Goal: Check status

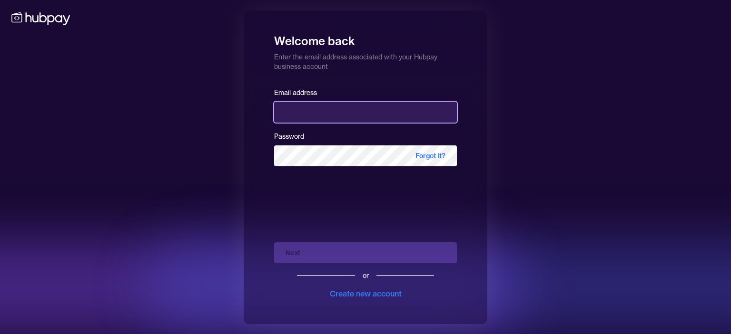
type input "**********"
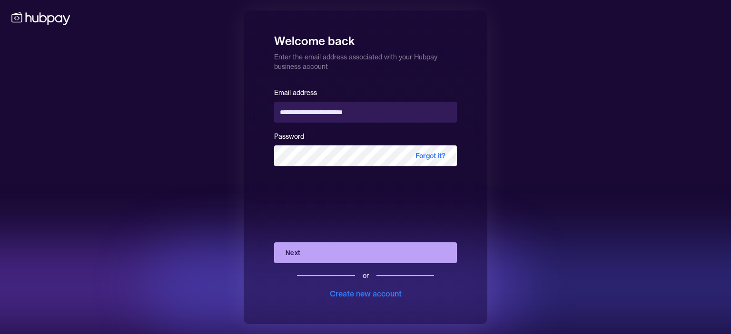
click at [339, 257] on button "Next" at bounding box center [365, 253] width 183 height 21
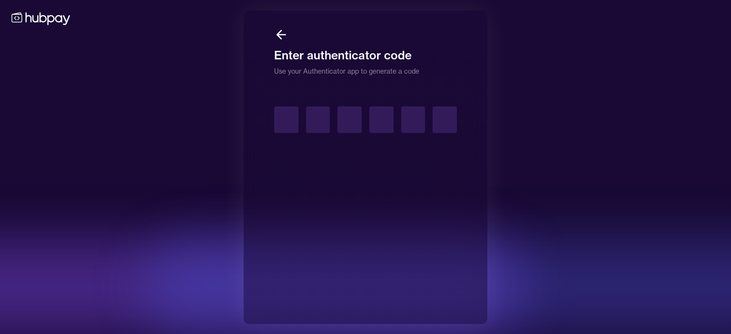
type input "*"
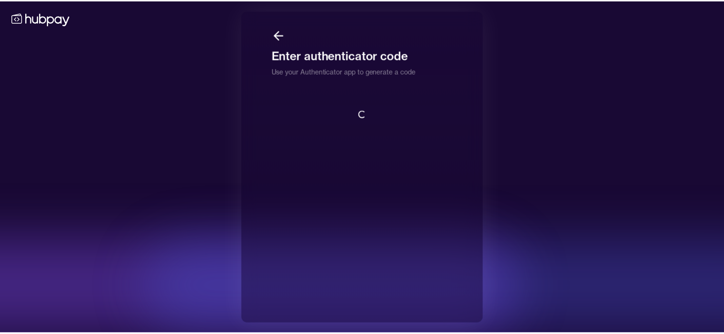
scroll to position [0, 0]
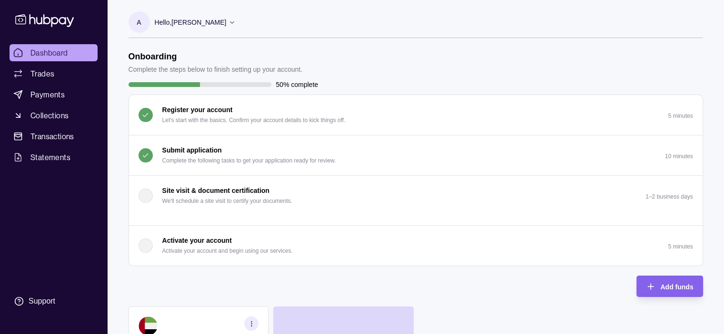
click at [281, 156] on p "Complete the following tasks to get your application ready for review." at bounding box center [249, 161] width 174 height 10
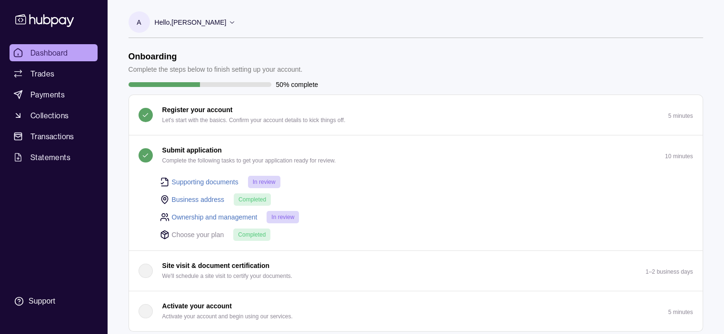
click at [270, 182] on span "In review" at bounding box center [264, 182] width 23 height 7
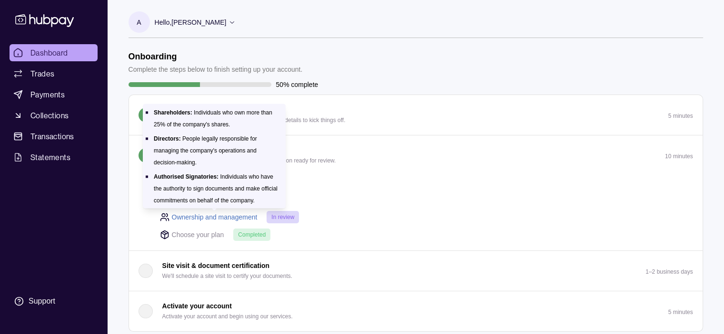
click at [210, 215] on link "Ownership and management" at bounding box center [215, 217] width 86 height 10
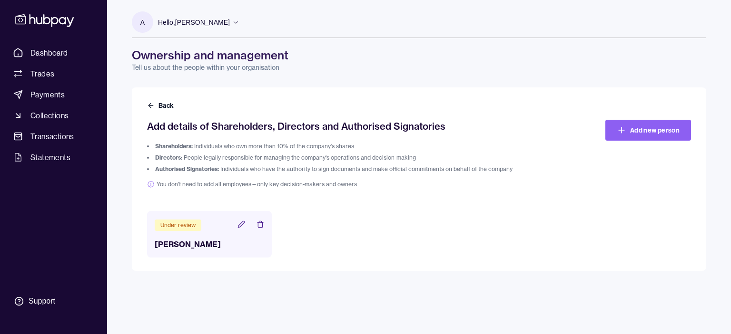
click at [242, 221] on icon at bounding box center [241, 225] width 8 height 8
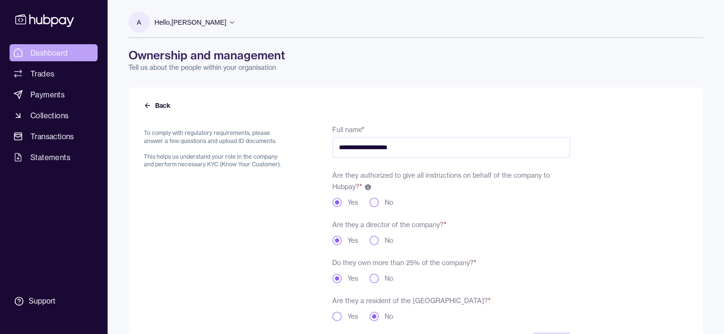
click at [44, 54] on span "Dashboard" at bounding box center [49, 52] width 38 height 11
